Goal: Information Seeking & Learning: Learn about a topic

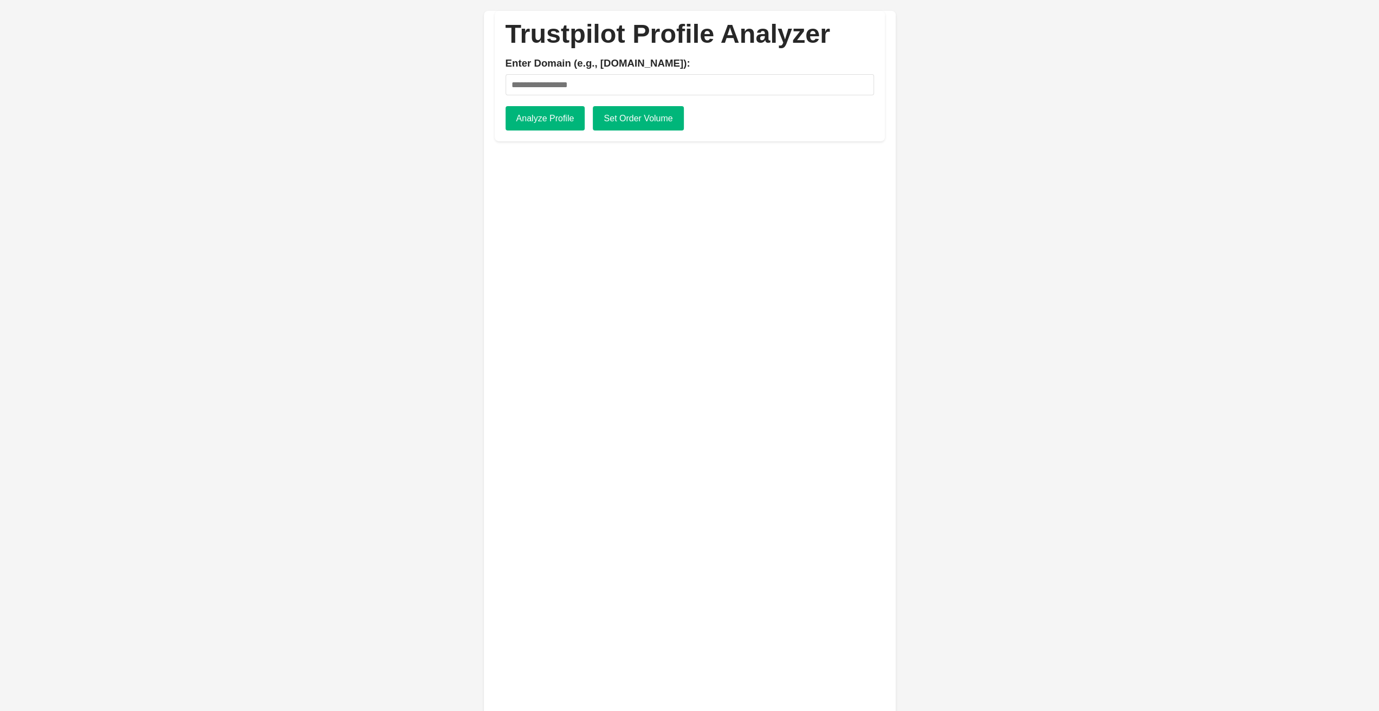
click at [587, 99] on div "Trustpilot Profile Analyzer Enter Domain (e.g., apple.com): Analyze Profile Set…" at bounding box center [690, 76] width 390 height 131
click at [596, 87] on input "Enter Domain (e.g., apple.com):" at bounding box center [690, 84] width 368 height 21
type input "**********"
click at [515, 119] on button "Analyze Profile" at bounding box center [546, 118] width 80 height 25
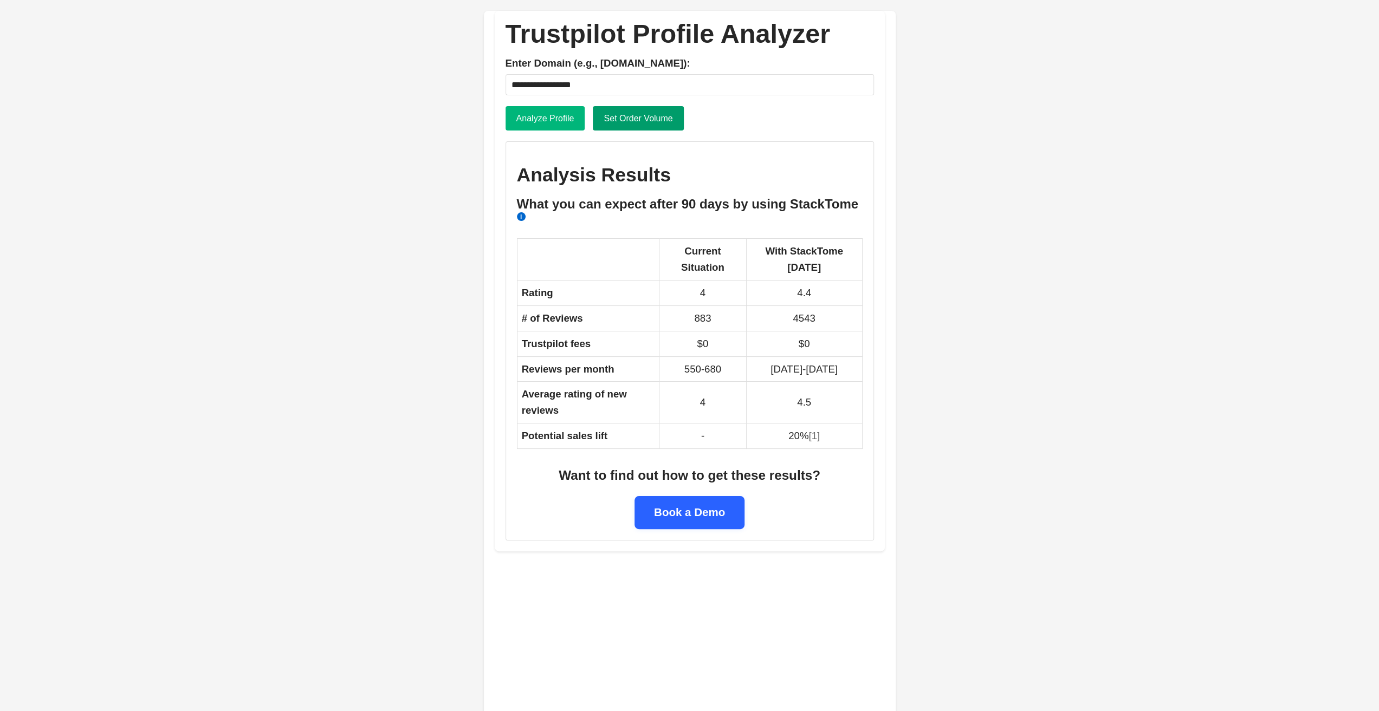
click at [632, 130] on button "Set Order Volume" at bounding box center [638, 118] width 90 height 25
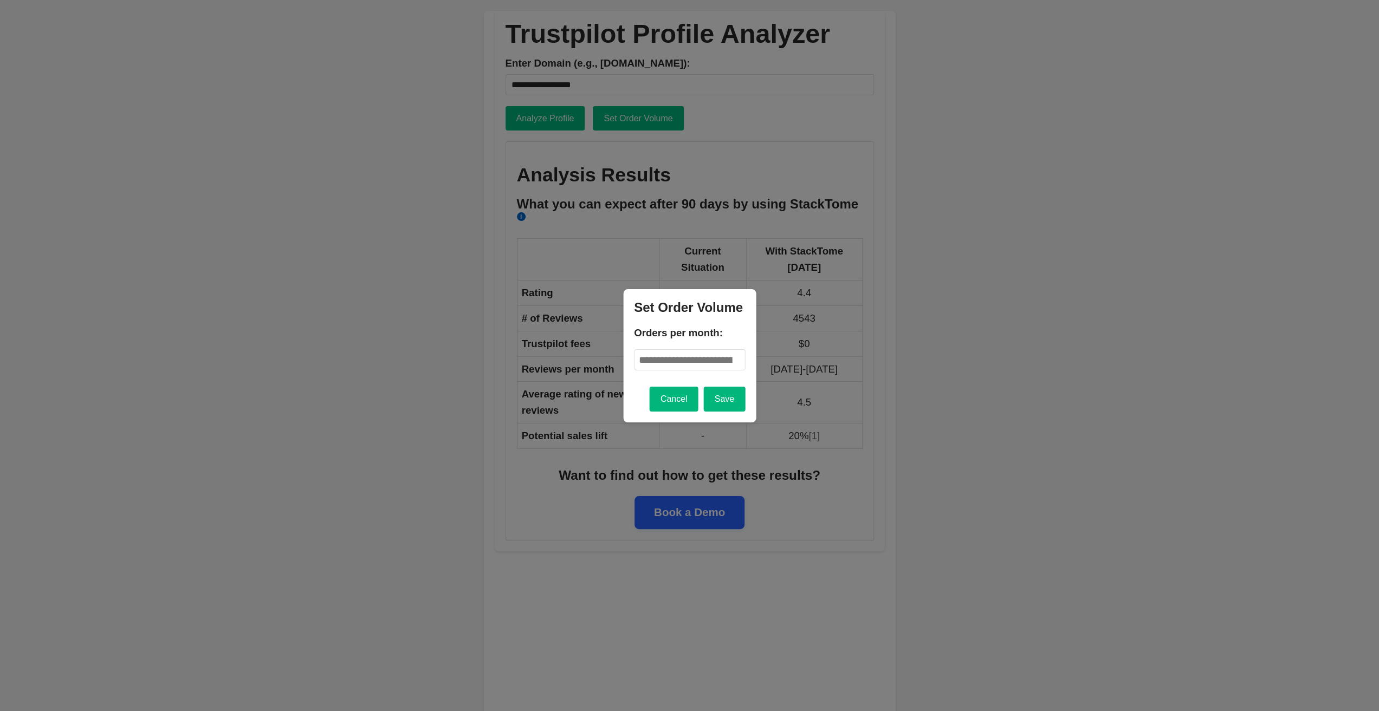
click at [771, 200] on div at bounding box center [689, 355] width 1379 height 711
click at [698, 398] on button "Cancel" at bounding box center [674, 399] width 49 height 25
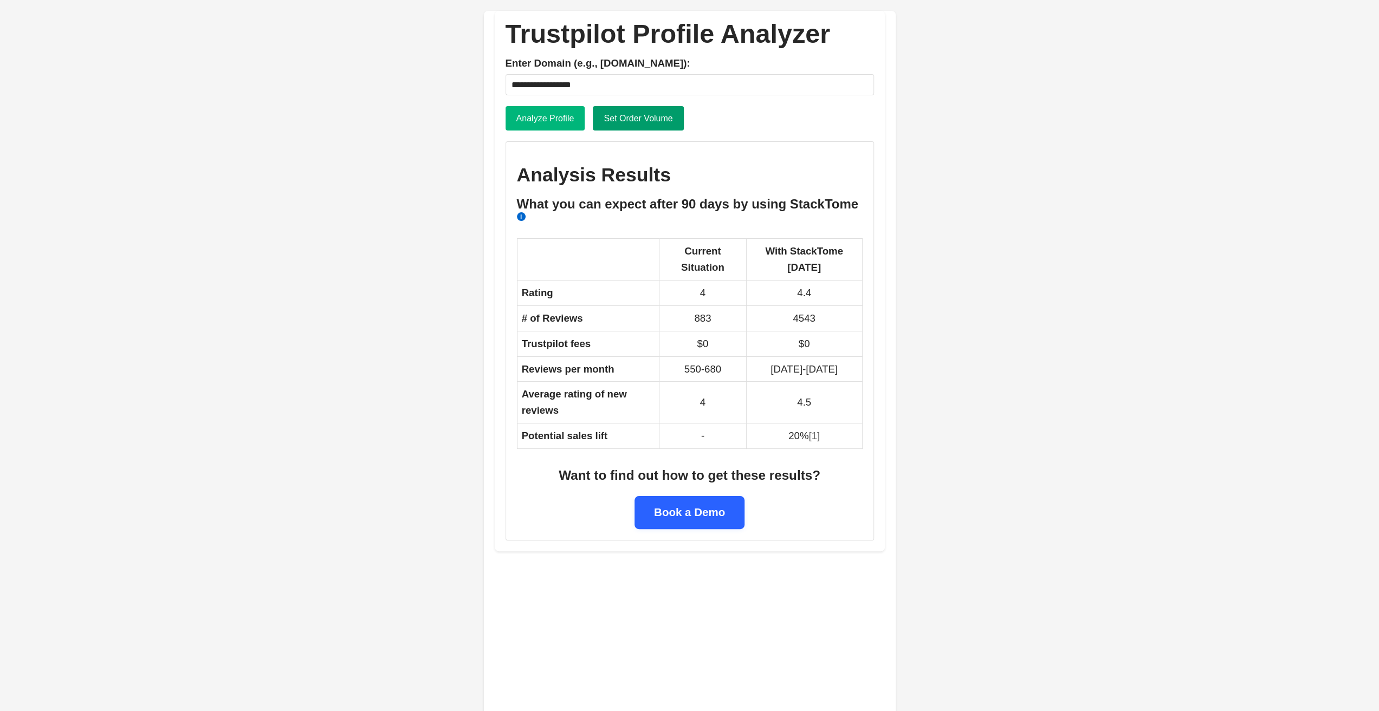
click at [622, 120] on button "Set Order Volume" at bounding box center [638, 118] width 90 height 25
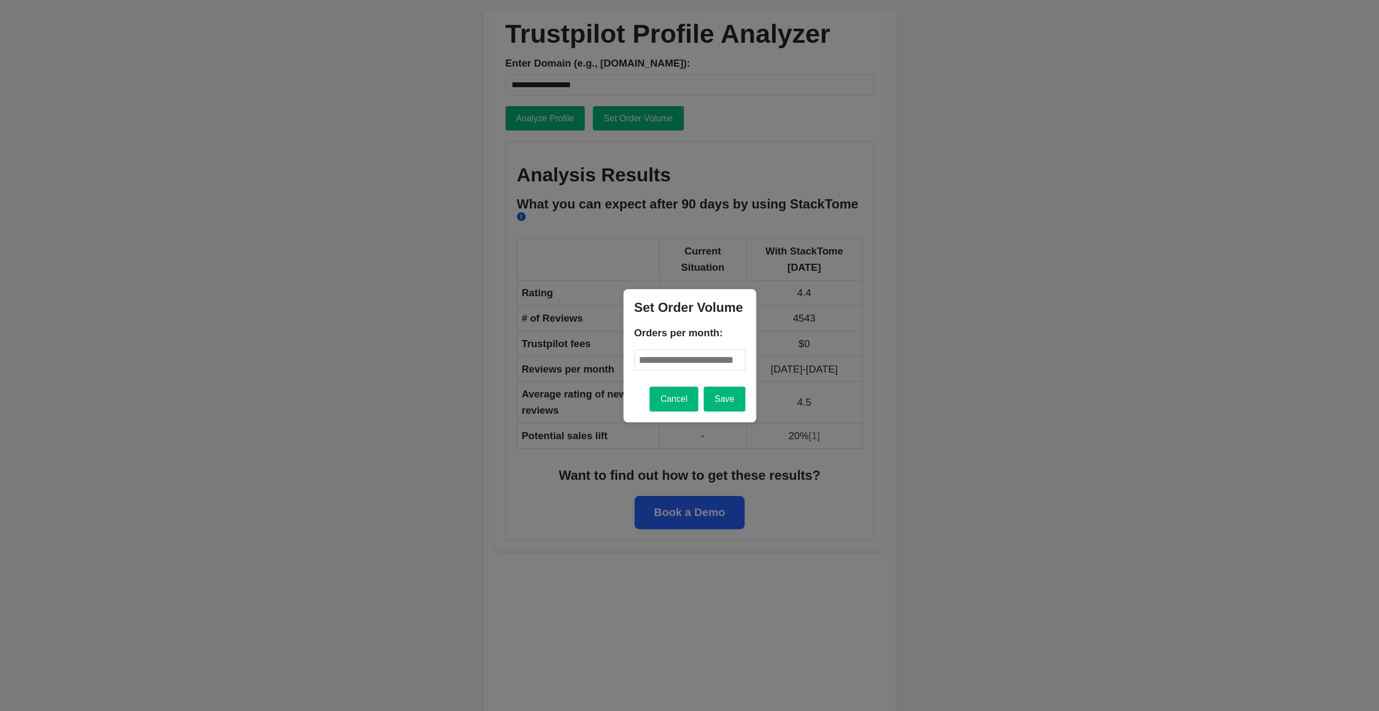
drag, startPoint x: 685, startPoint y: 360, endPoint x: 583, endPoint y: 354, distance: 102.0
click at [584, 354] on div "**********" at bounding box center [690, 281] width 390 height 541
type input "***"
click at [737, 399] on button "Save" at bounding box center [724, 399] width 41 height 25
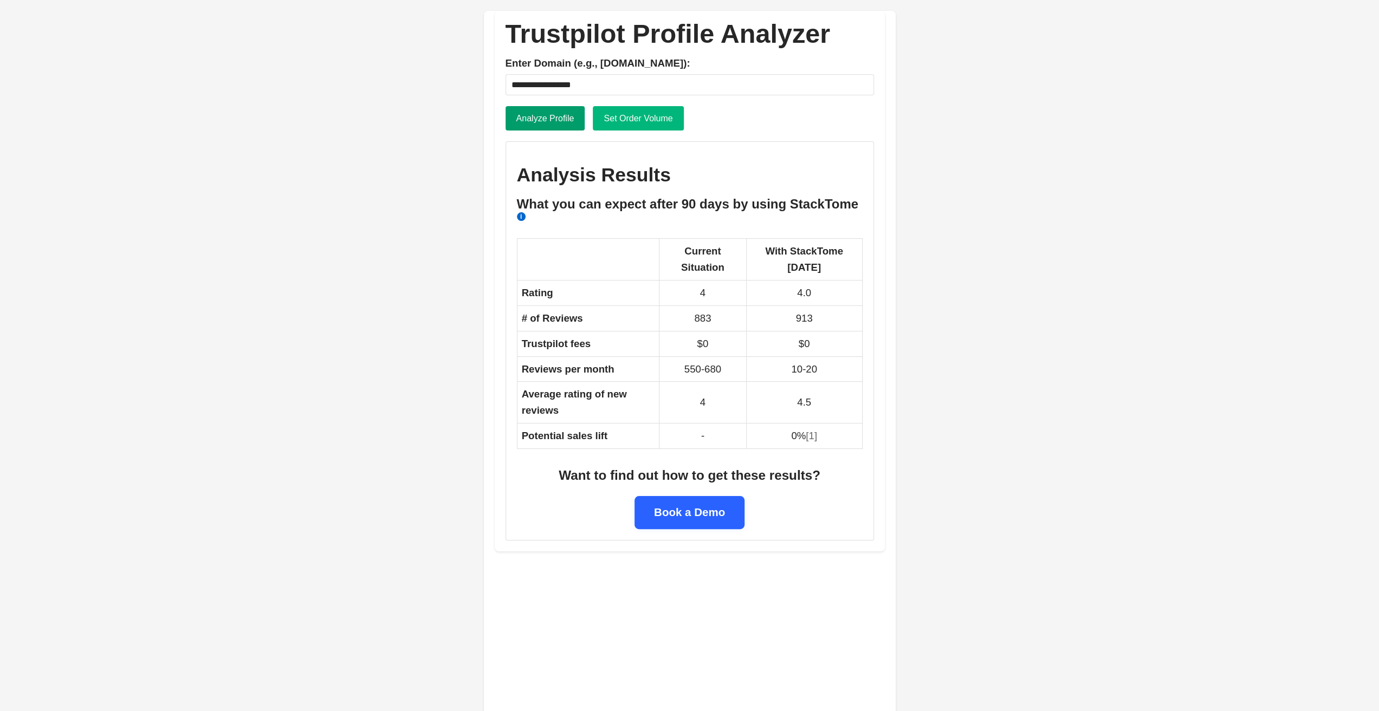
click at [557, 127] on button "Analyze Profile" at bounding box center [546, 118] width 80 height 25
click at [588, 35] on h1 "Trustpilot Profile Analyzer" at bounding box center [690, 34] width 368 height 24
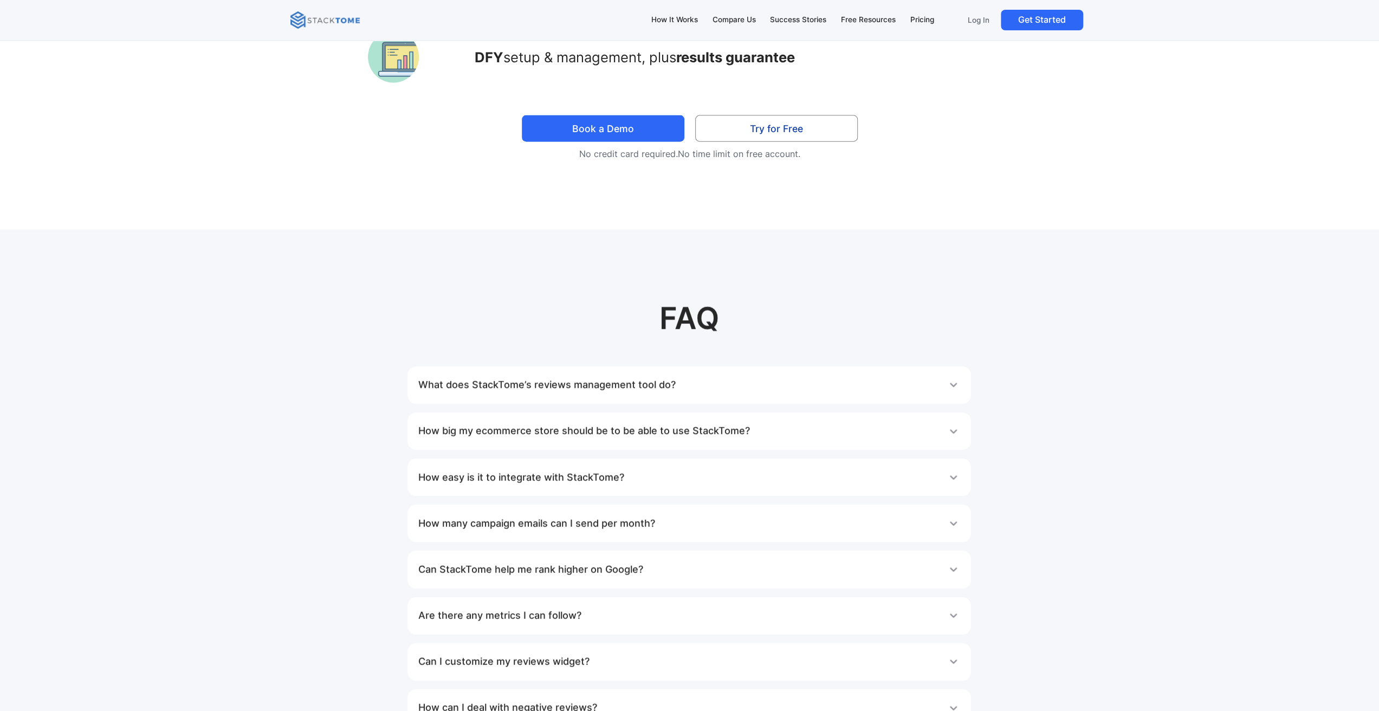
scroll to position [6611, 0]
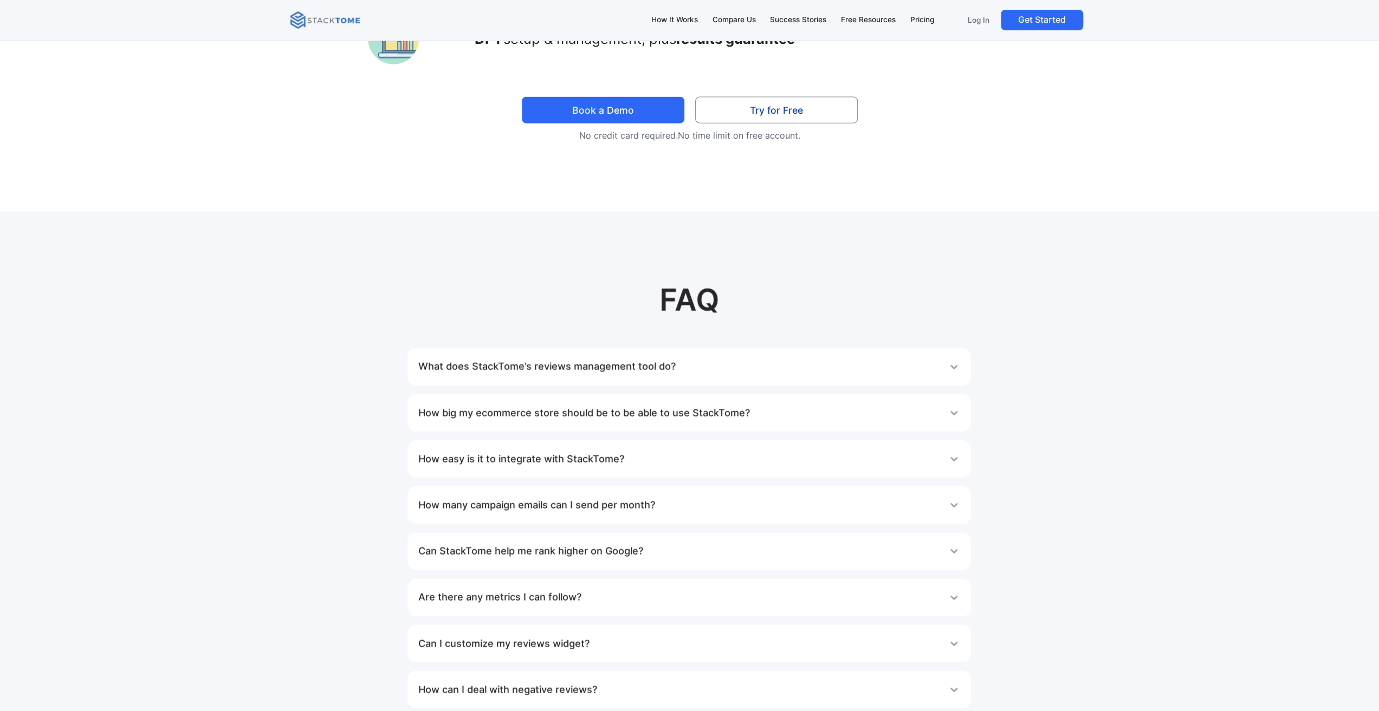
click at [660, 356] on h1 "What does StackTome’s reviews management tool do?" at bounding box center [546, 367] width 257 height 22
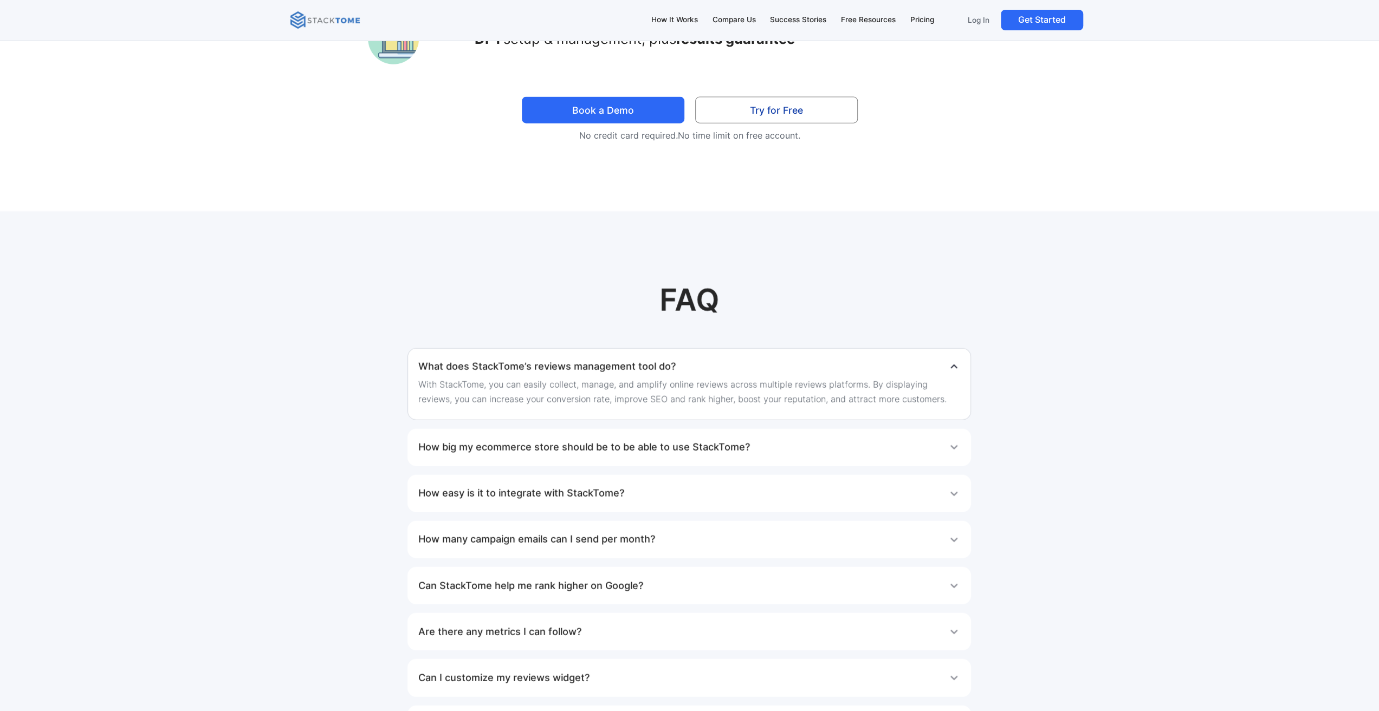
click at [621, 429] on div "How big my ecommerce store should be to be able to use StackTome? StackTome can…" at bounding box center [689, 447] width 564 height 37
click at [612, 437] on h1 "How big my ecommerce store should be to be able to use StackTome?" at bounding box center [584, 448] width 332 height 22
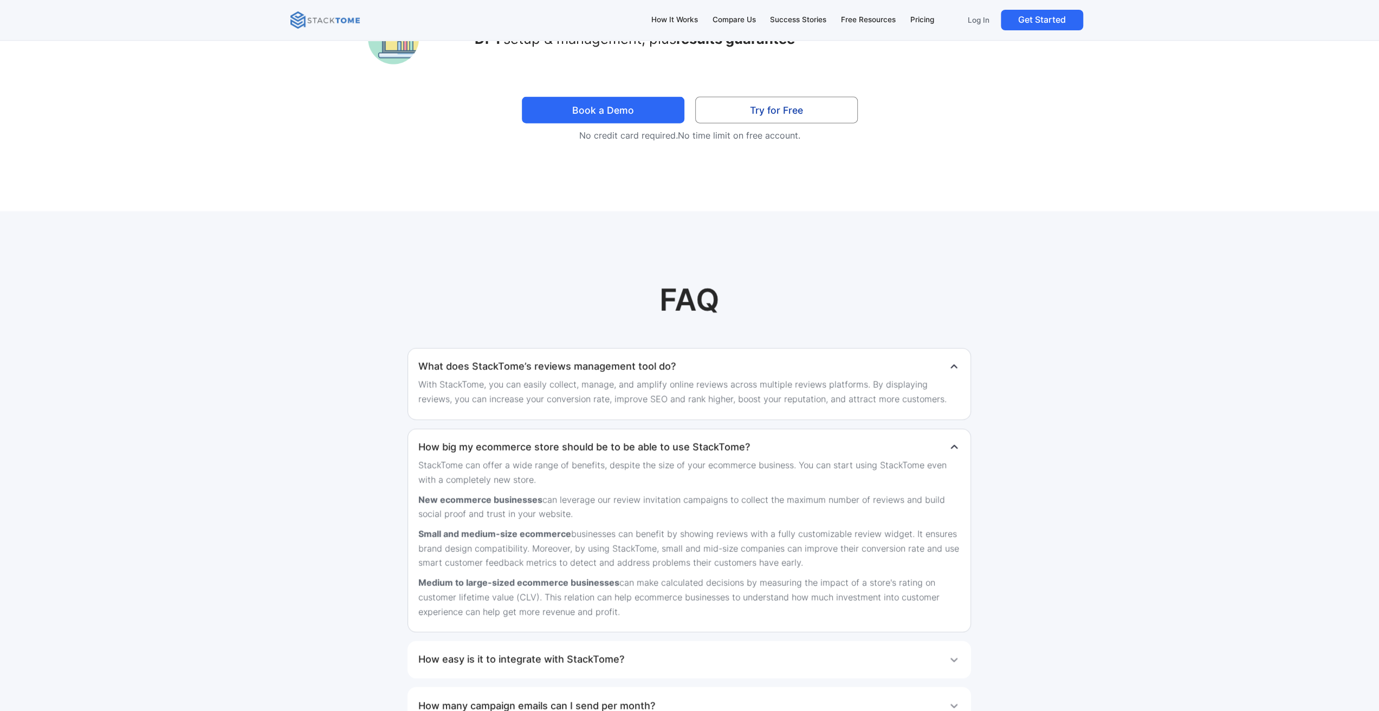
click at [612, 437] on h1 "How big my ecommerce store should be to be able to use StackTome?" at bounding box center [584, 448] width 332 height 22
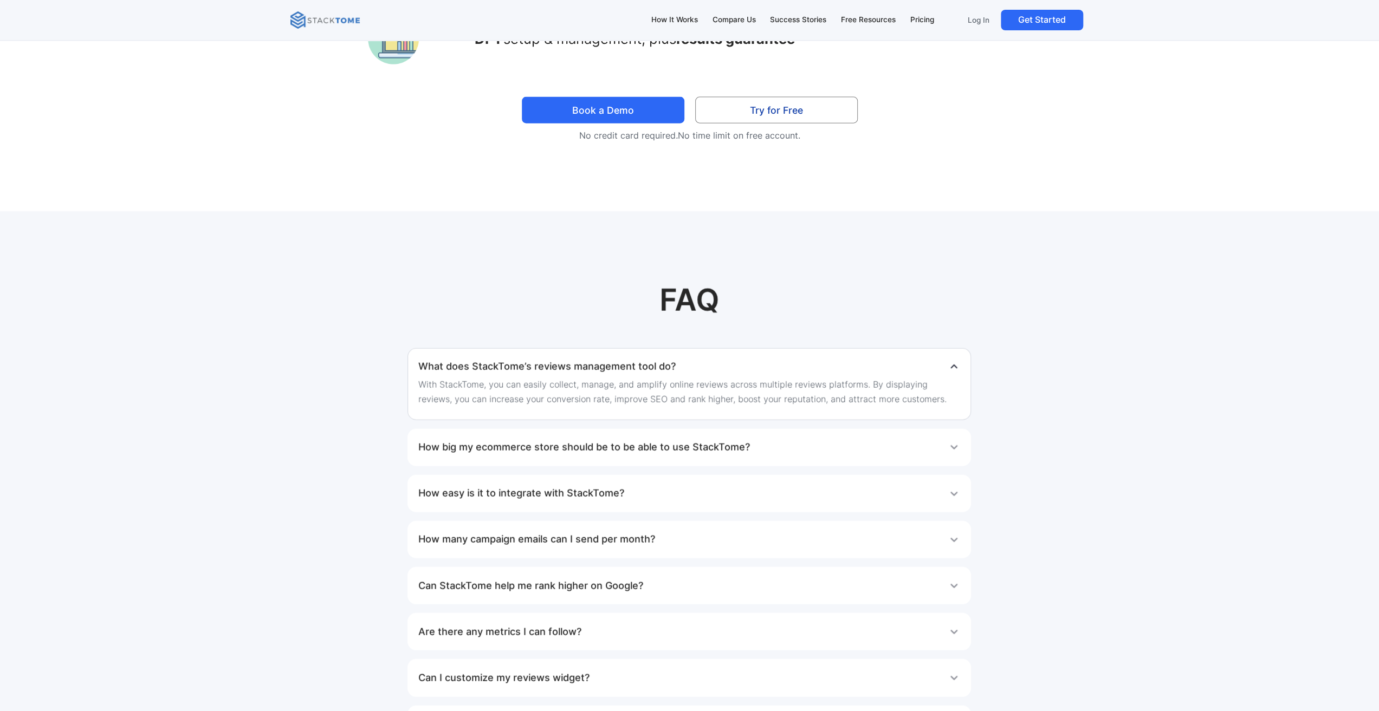
click at [610, 493] on p "New ecommerce businesses can leverage our review invitation campaigns to collec…" at bounding box center [689, 507] width 543 height 29
click at [609, 493] on p "New ecommerce businesses can leverage our review invitation campaigns to collec…" at bounding box center [689, 507] width 543 height 29
click at [629, 463] on p "StackTome can offer a wide range of benefits, despite the size of your ecommerc…" at bounding box center [689, 472] width 543 height 29
click at [662, 493] on p "New ecommerce businesses can leverage our review invitation campaigns to collec…" at bounding box center [689, 507] width 543 height 29
click at [708, 493] on p "New ecommerce businesses can leverage our review invitation campaigns to collec…" at bounding box center [689, 507] width 543 height 29
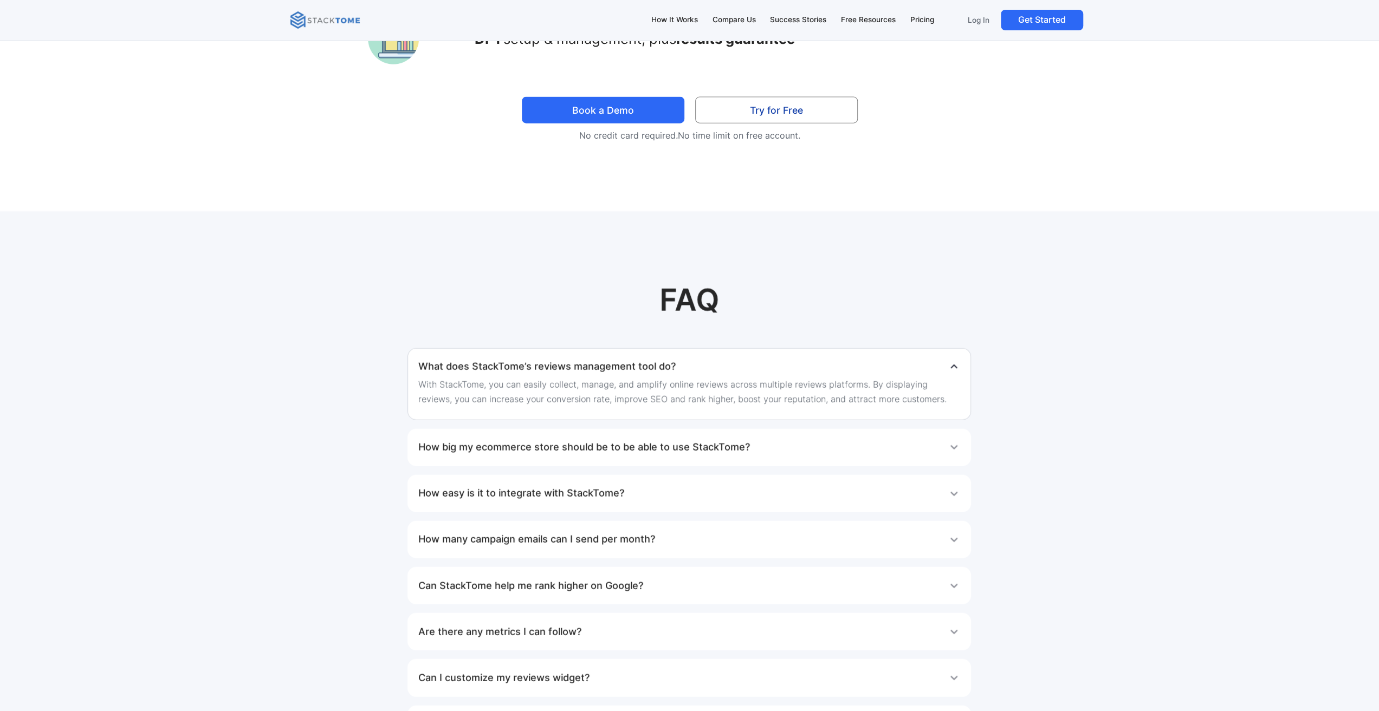
click at [950, 487] on img at bounding box center [954, 494] width 14 height 14
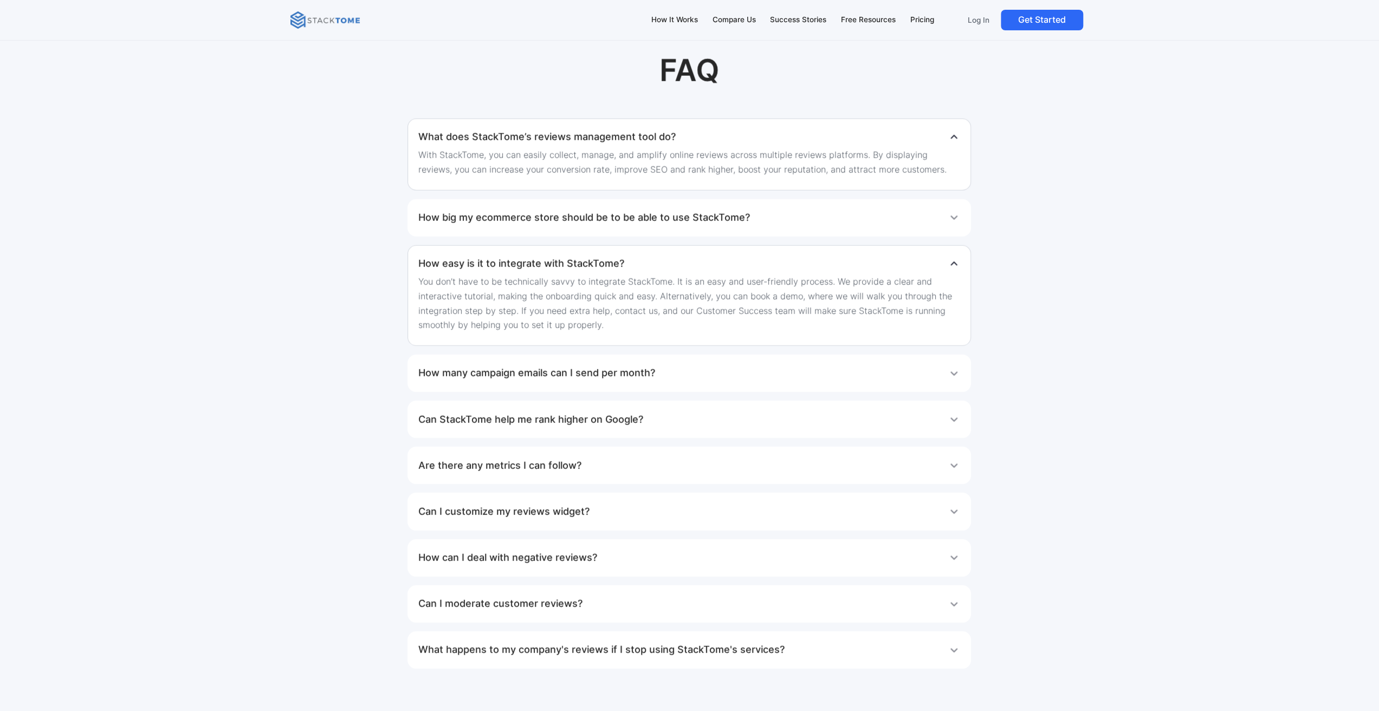
scroll to position [6936, 0]
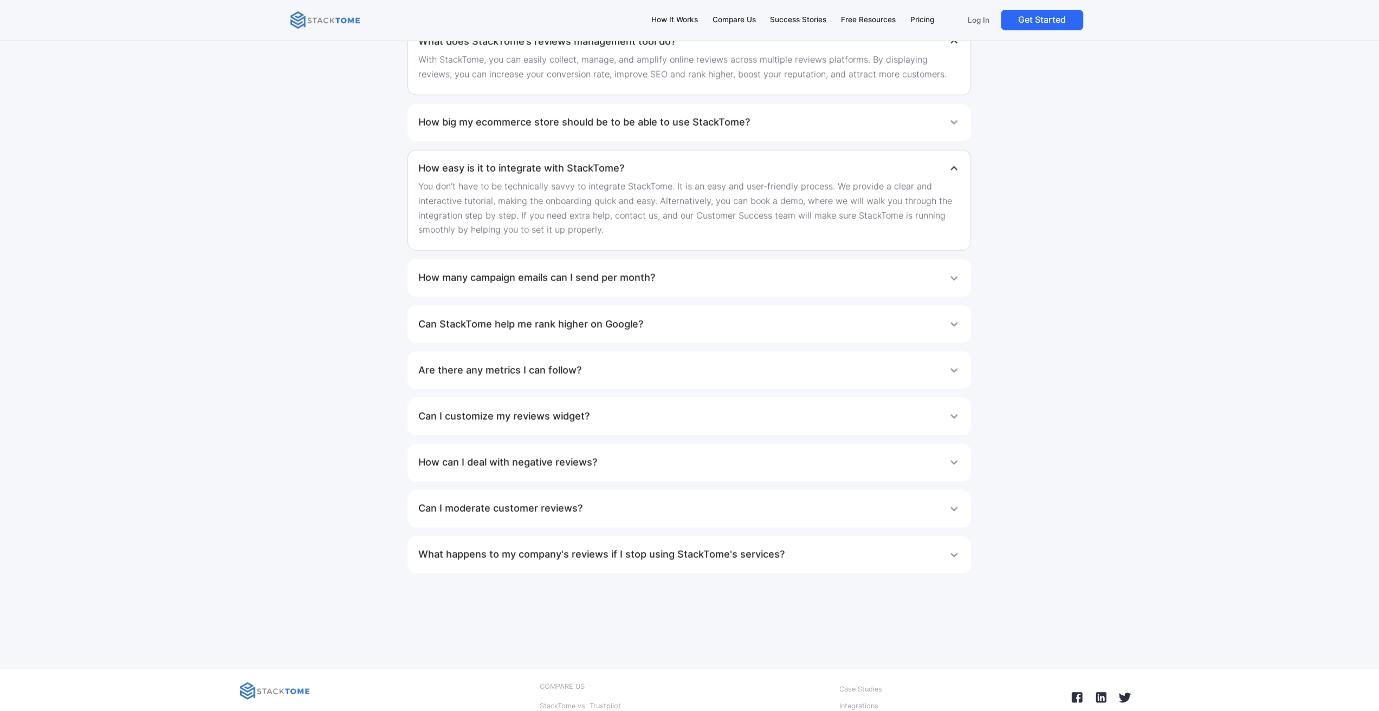
click at [815, 452] on div "How can I deal with negative reviews?" at bounding box center [689, 463] width 542 height 22
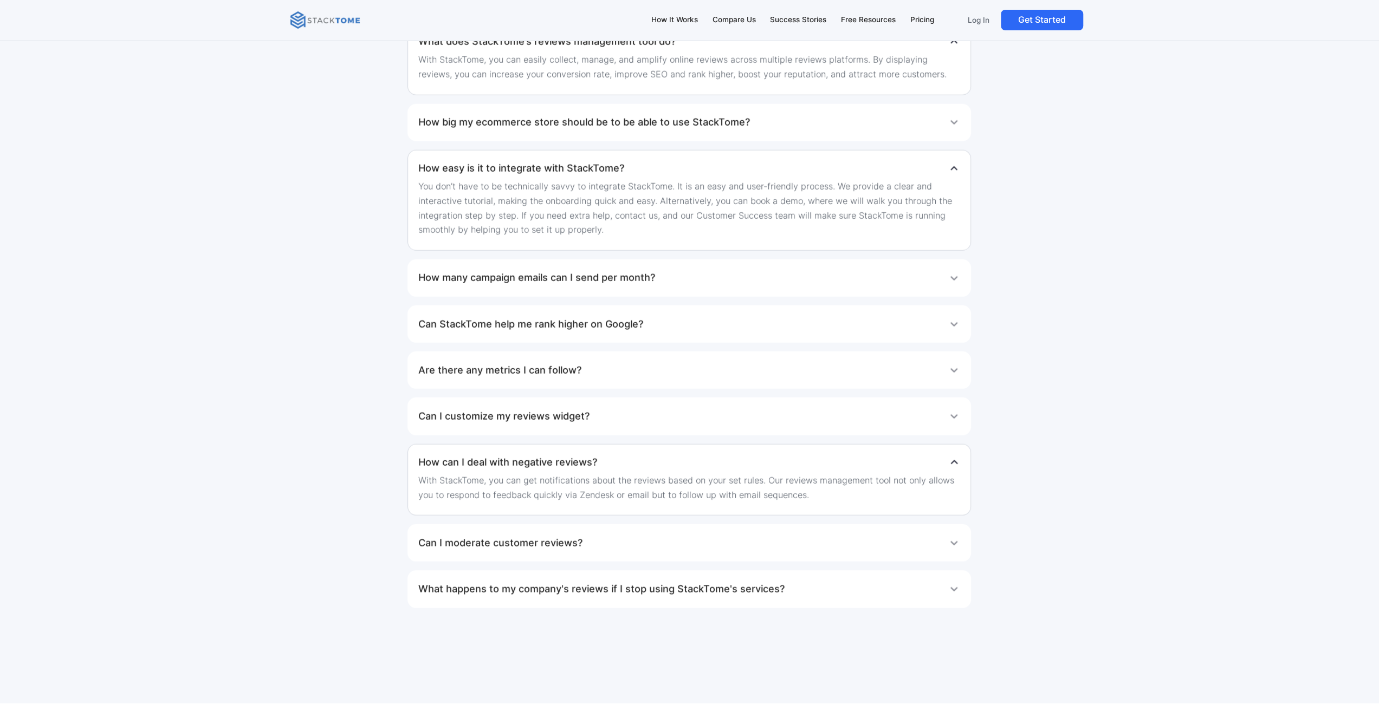
click at [815, 452] on div "How can I deal with negative reviews?" at bounding box center [689, 463] width 542 height 22
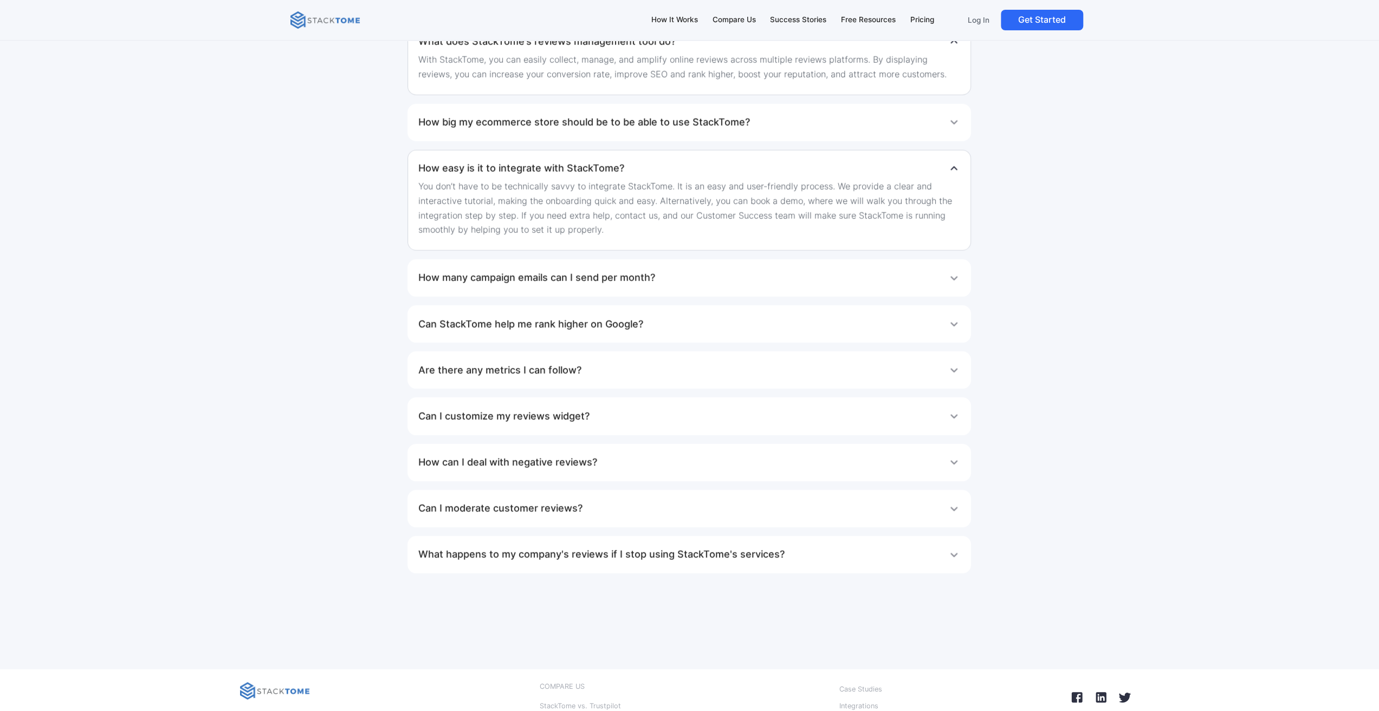
click at [804, 406] on div "Can I customize my reviews widget?" at bounding box center [689, 417] width 542 height 22
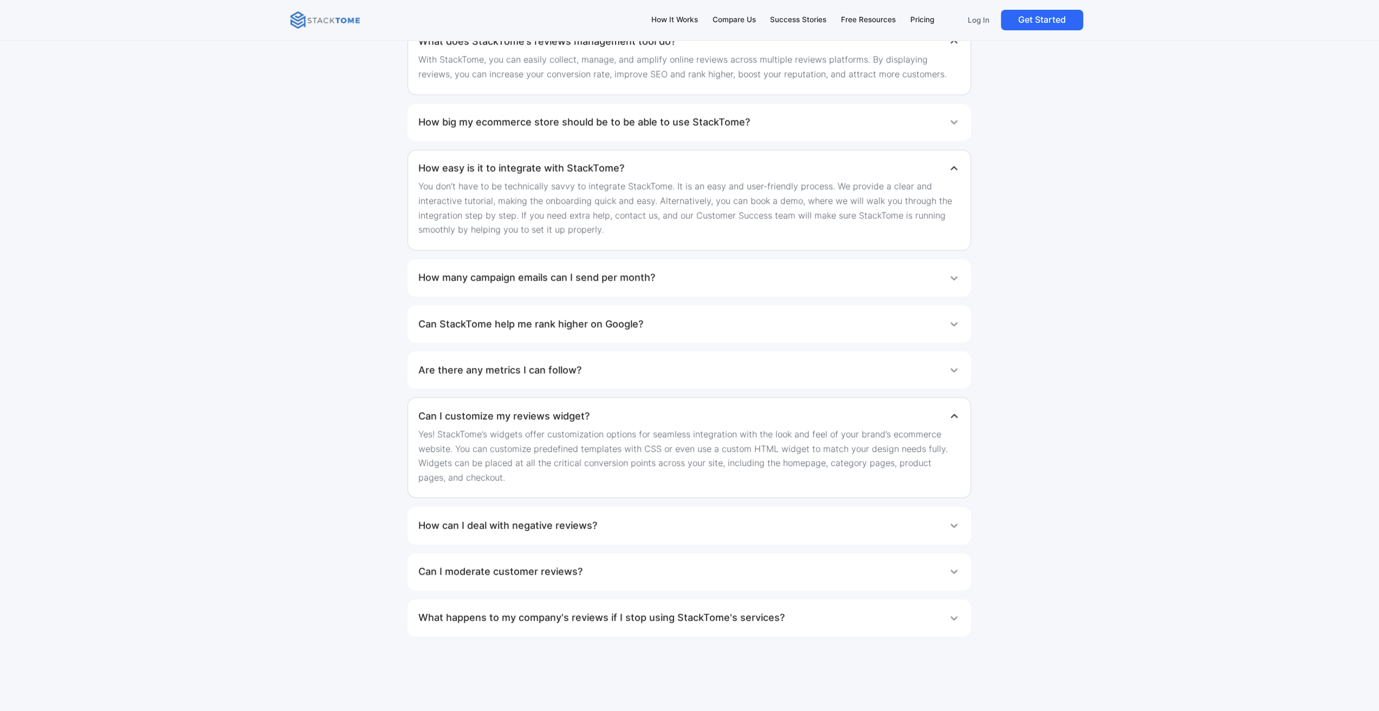
click at [804, 406] on div "Can I customize my reviews widget?" at bounding box center [689, 417] width 542 height 22
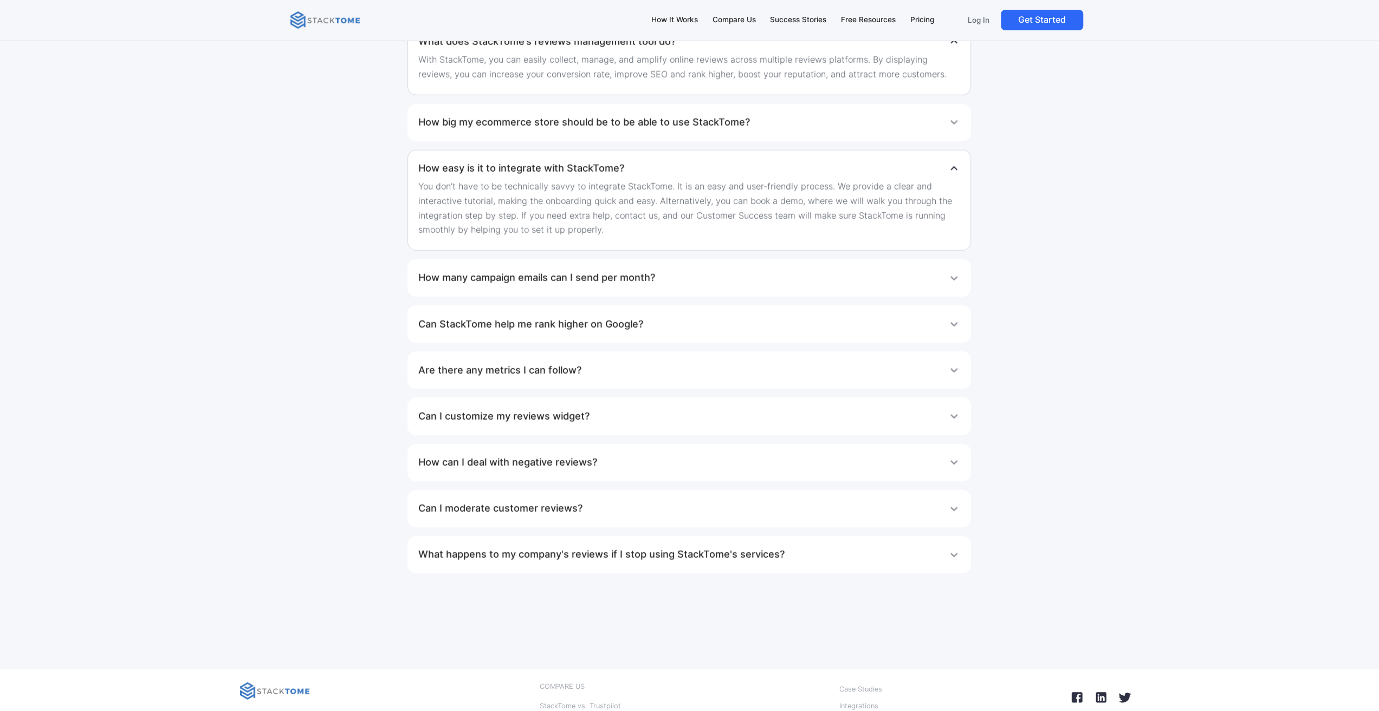
click at [784, 429] on p "Yes! StackTome’s widgets offer customization options for seamless integration w…" at bounding box center [689, 457] width 543 height 58
click at [783, 433] on p "Yes! StackTome’s widgets offer customization options for seamless integration w…" at bounding box center [689, 457] width 543 height 58
click at [782, 439] on p "Yes! StackTome’s widgets offer customization options for seamless integration w…" at bounding box center [689, 457] width 543 height 58
click at [865, 443] on p "Yes! StackTome’s widgets offer customization options for seamless integration w…" at bounding box center [689, 457] width 543 height 58
click at [870, 437] on p "Yes! StackTome’s widgets offer customization options for seamless integration w…" at bounding box center [689, 457] width 543 height 58
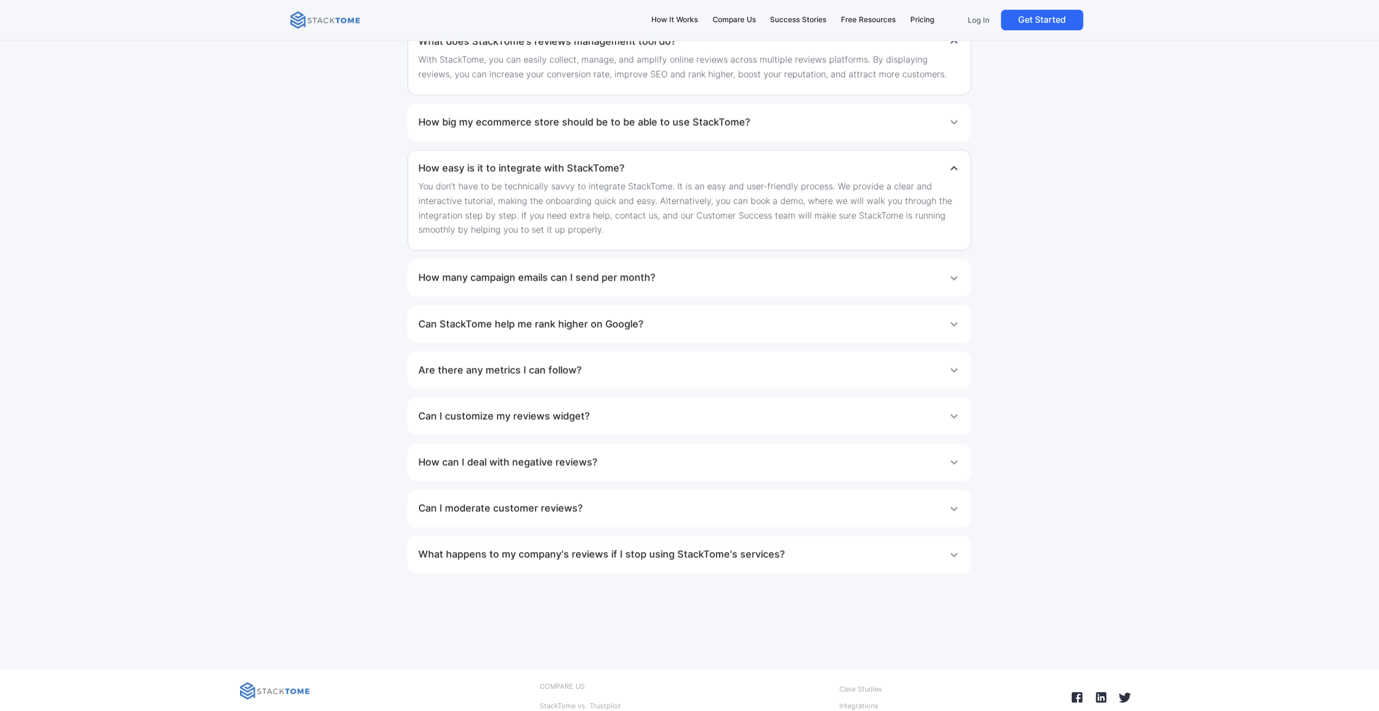
click at [877, 429] on p "Yes! StackTome’s widgets offer customization options for seamless integration w…" at bounding box center [689, 457] width 543 height 58
click at [944, 437] on p "Yes! StackTome’s widgets offer customization options for seamless integration w…" at bounding box center [689, 457] width 543 height 58
click at [957, 456] on img at bounding box center [954, 463] width 14 height 14
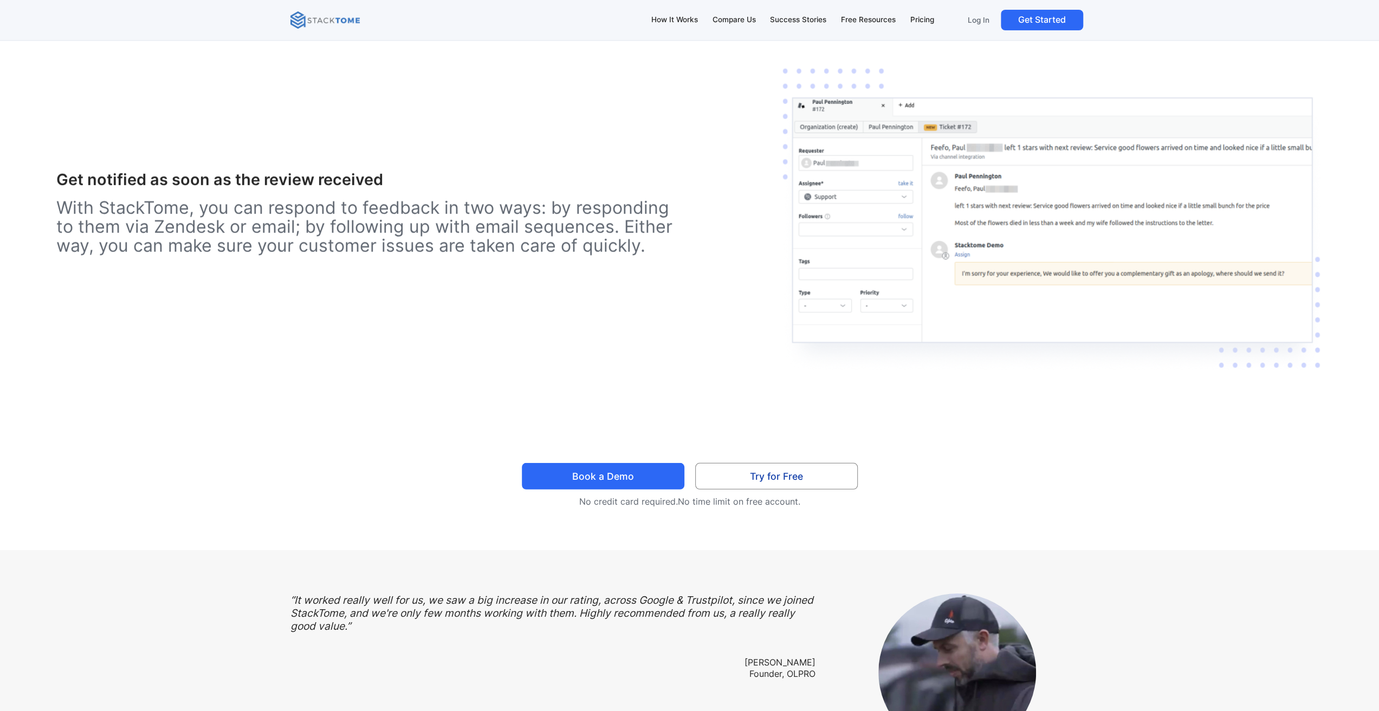
scroll to position [2980, 0]
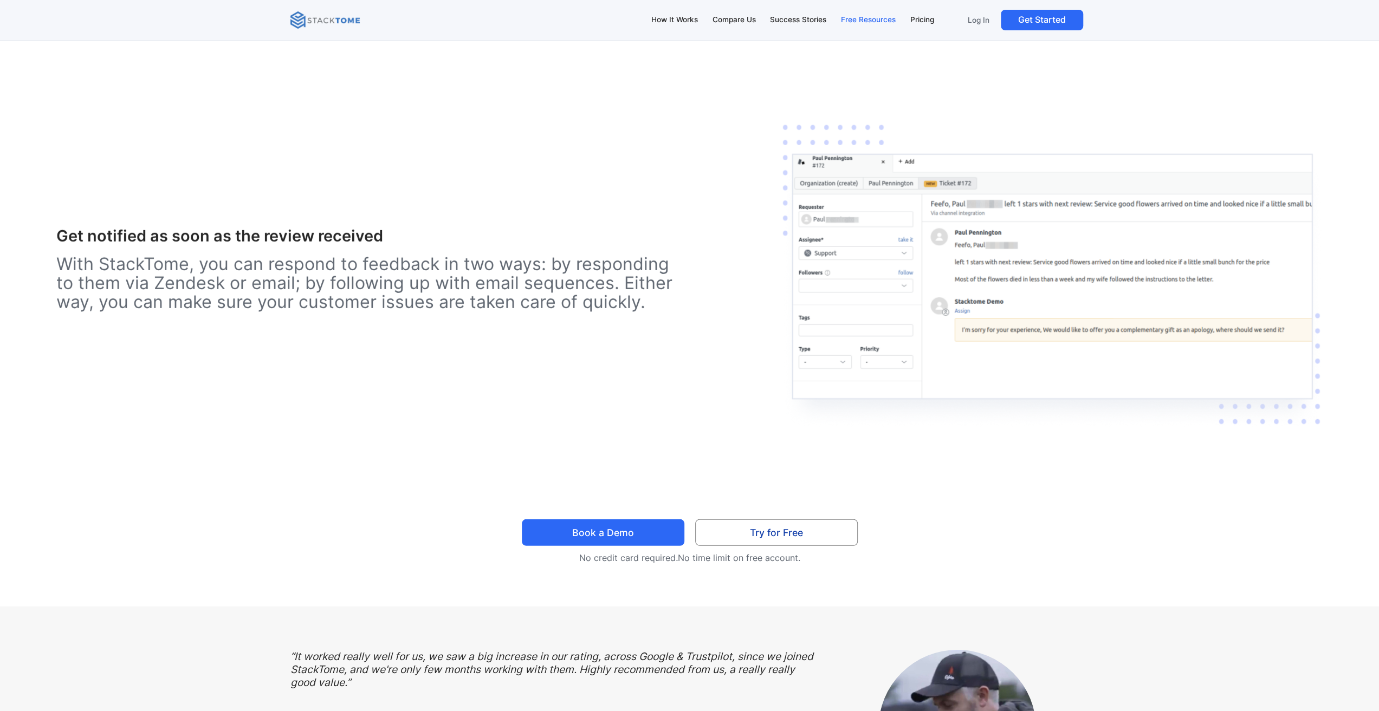
click at [858, 22] on div "Free Resources" at bounding box center [868, 20] width 55 height 12
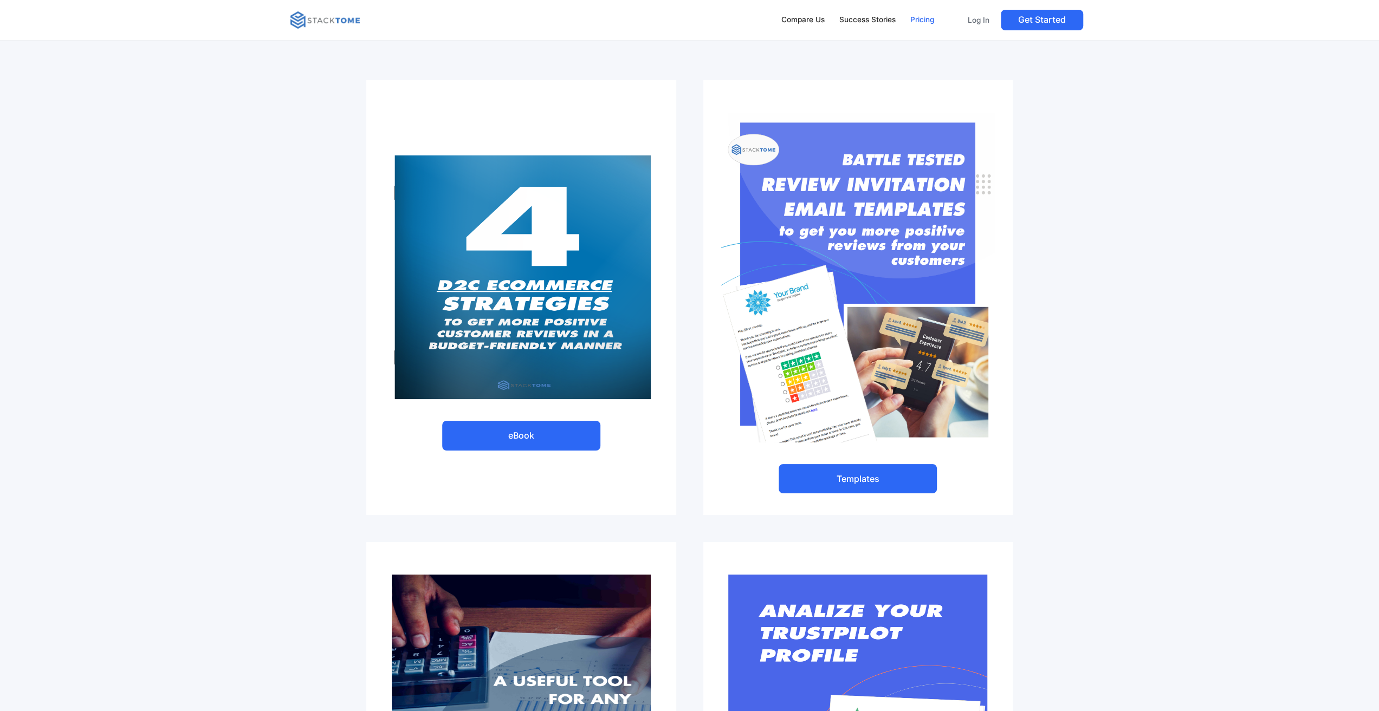
click at [929, 12] on link "Pricing" at bounding box center [922, 20] width 34 height 23
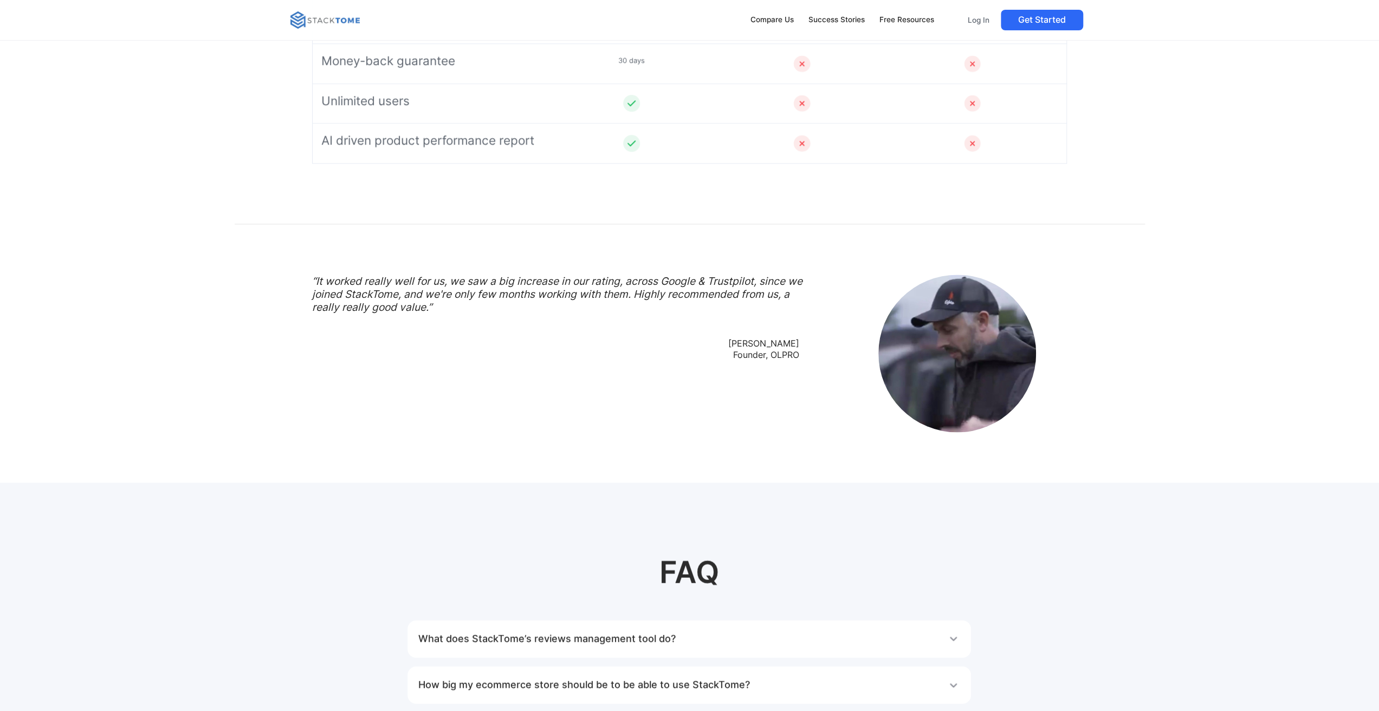
scroll to position [1626, 0]
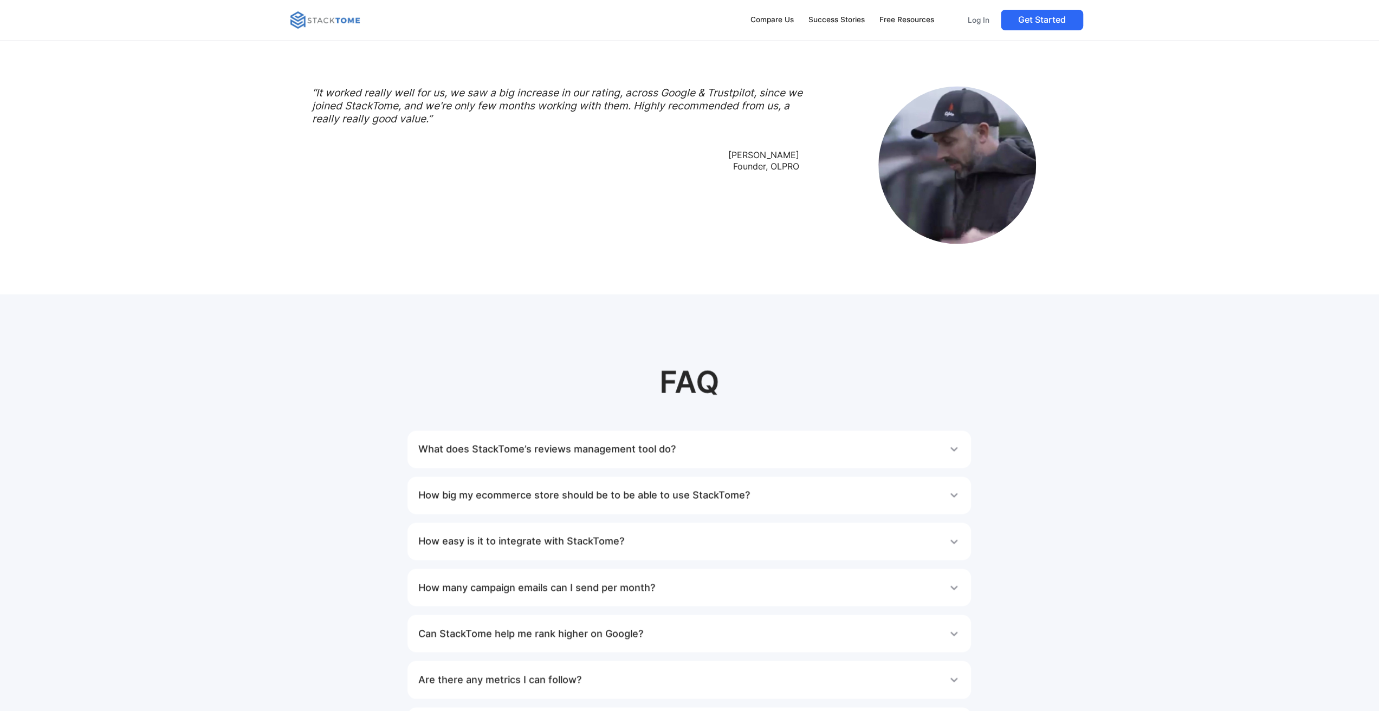
click at [848, 535] on div "How easy is it to integrate with StackTome?" at bounding box center [689, 542] width 542 height 22
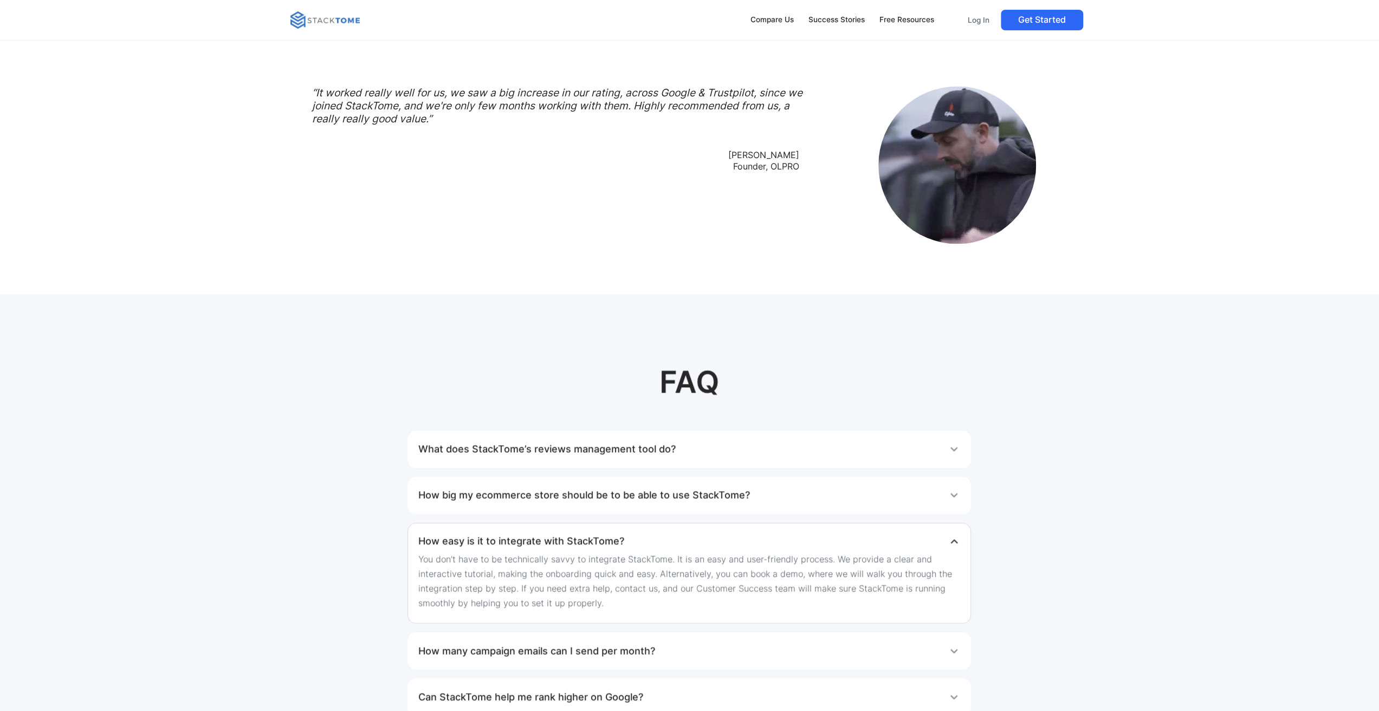
click at [848, 535] on div "How easy is it to integrate with StackTome?" at bounding box center [689, 542] width 542 height 22
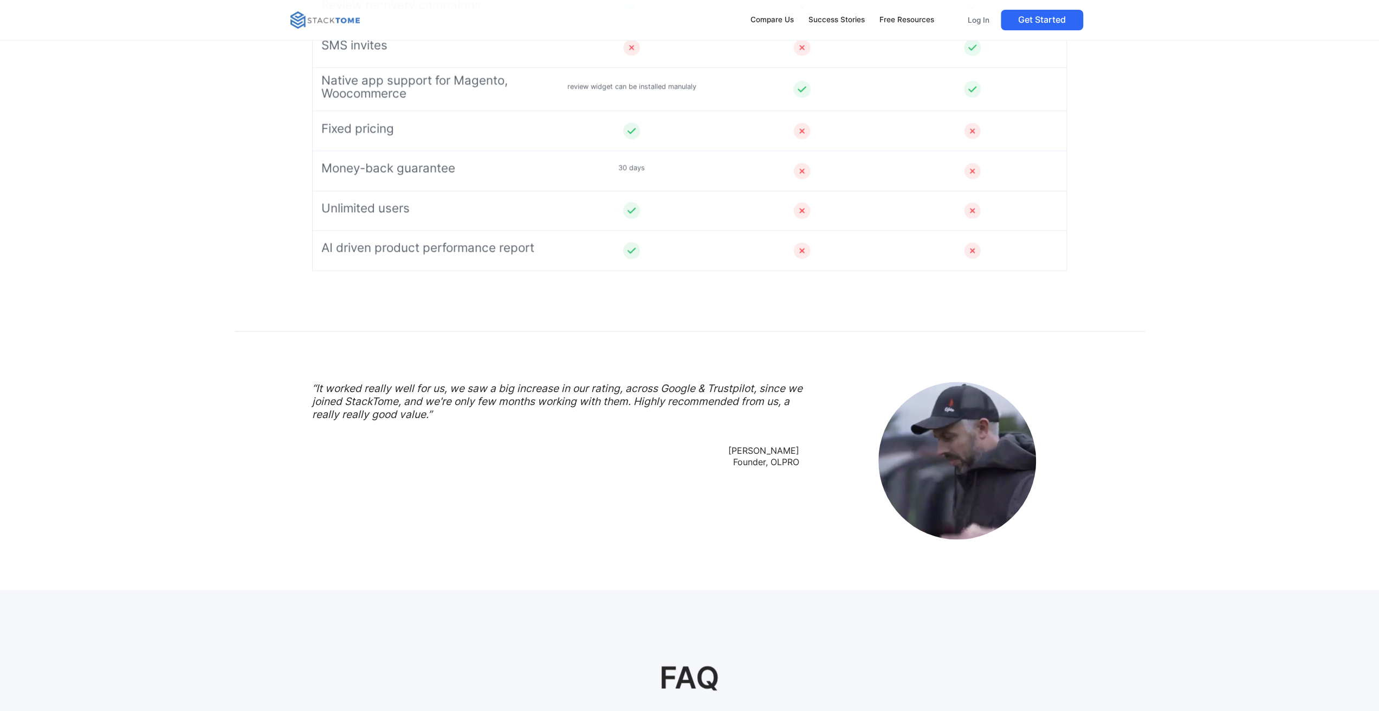
scroll to position [650, 0]
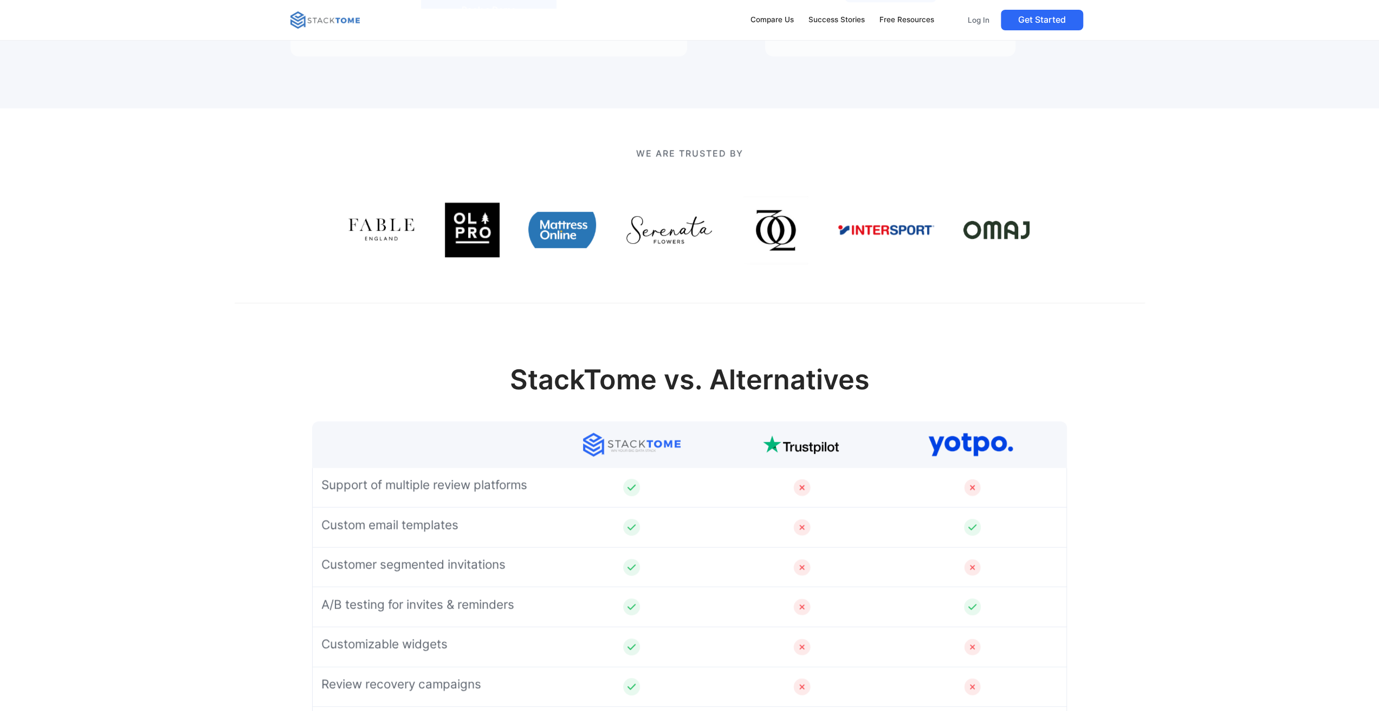
click at [412, 220] on img at bounding box center [382, 230] width 68 height 68
click at [557, 219] on img at bounding box center [562, 230] width 68 height 68
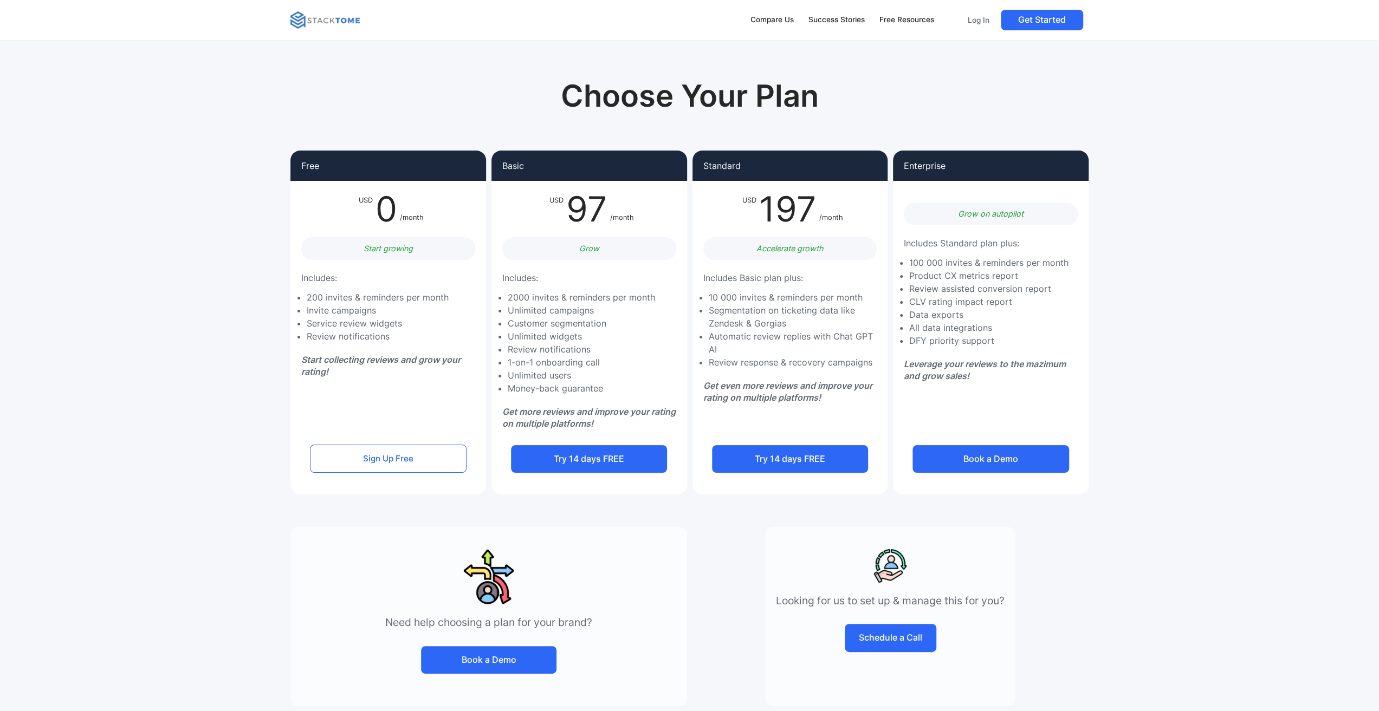
scroll to position [379, 0]
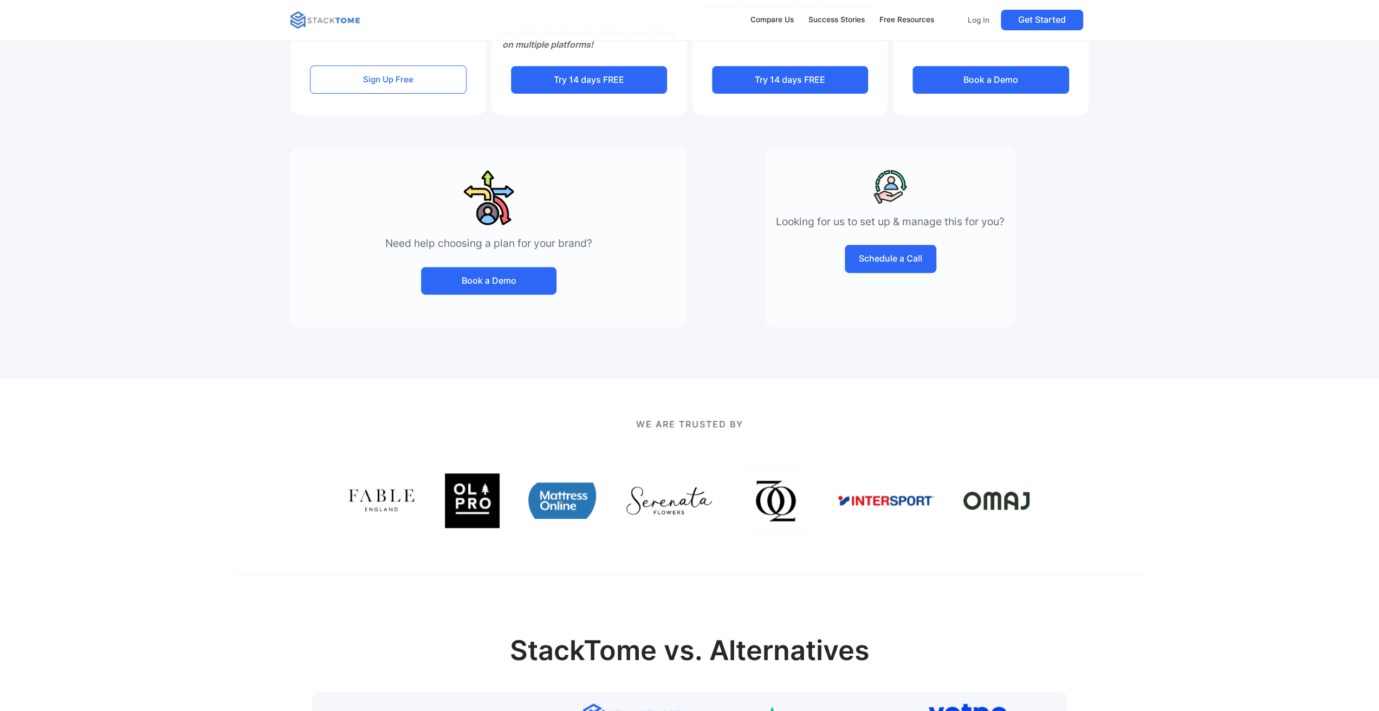
drag, startPoint x: 897, startPoint y: 545, endPoint x: 767, endPoint y: 526, distance: 131.4
click at [775, 531] on div "We Are Trusted By" at bounding box center [690, 476] width 910 height 195
click at [698, 537] on div "We Are Trusted By" at bounding box center [690, 476] width 910 height 195
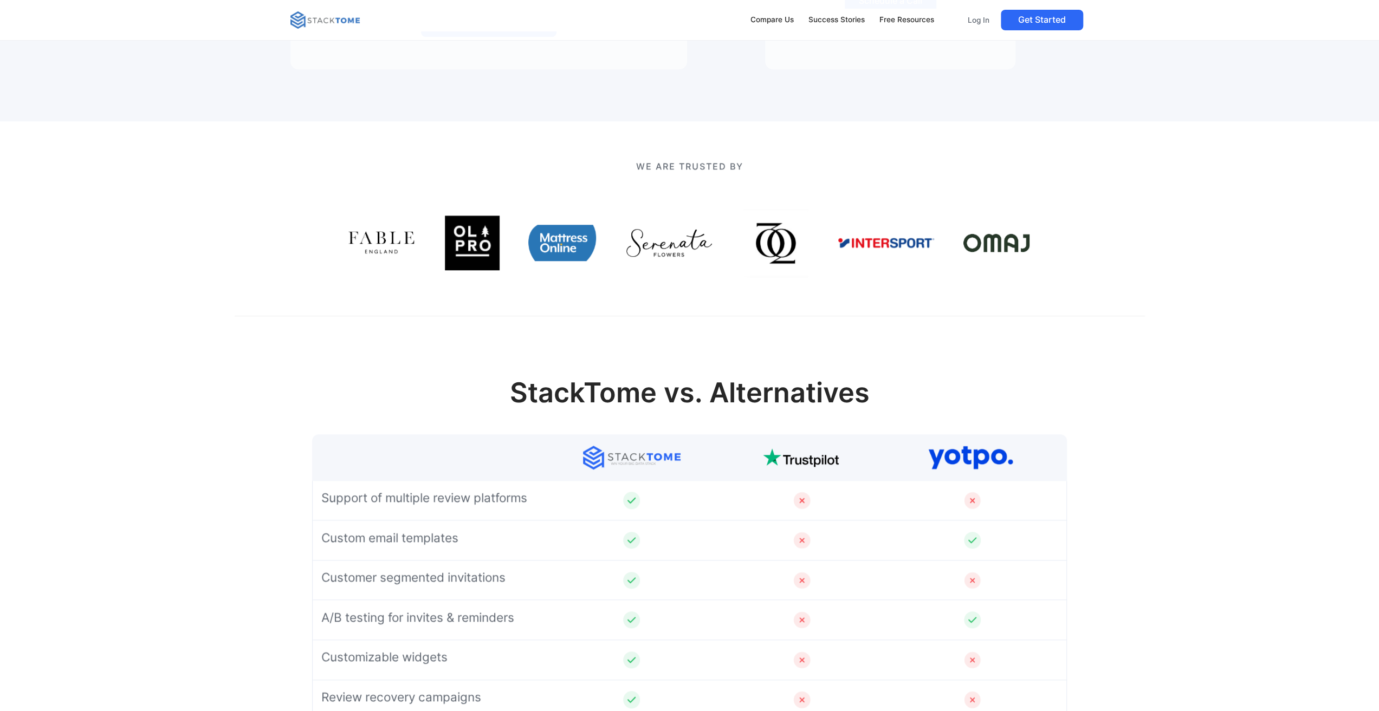
scroll to position [704, 0]
